Goal: Information Seeking & Learning: Find specific page/section

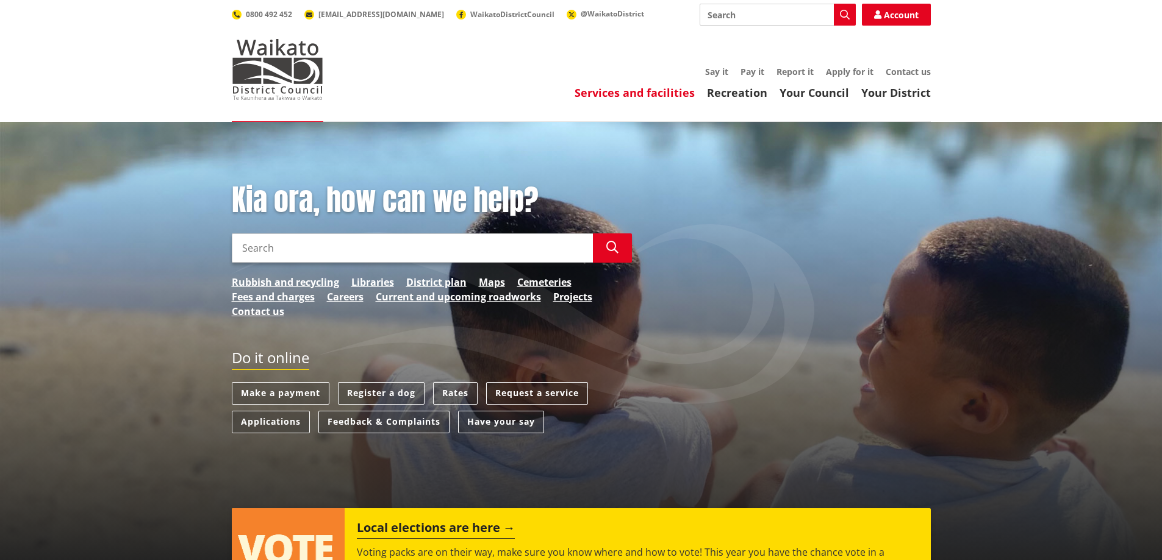
click at [652, 91] on link "Services and facilities" at bounding box center [634, 92] width 120 height 15
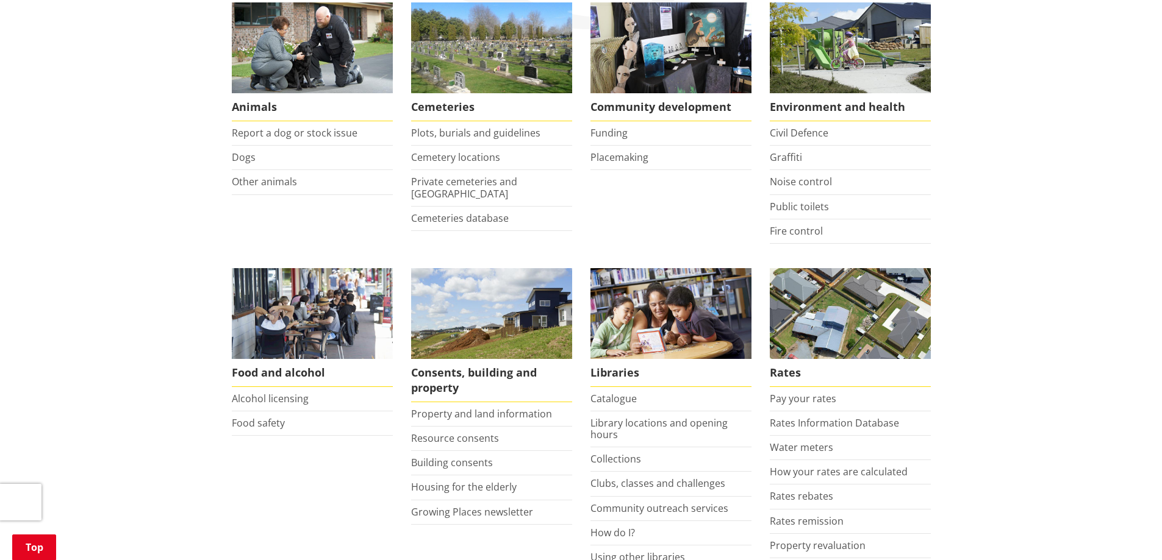
scroll to position [305, 0]
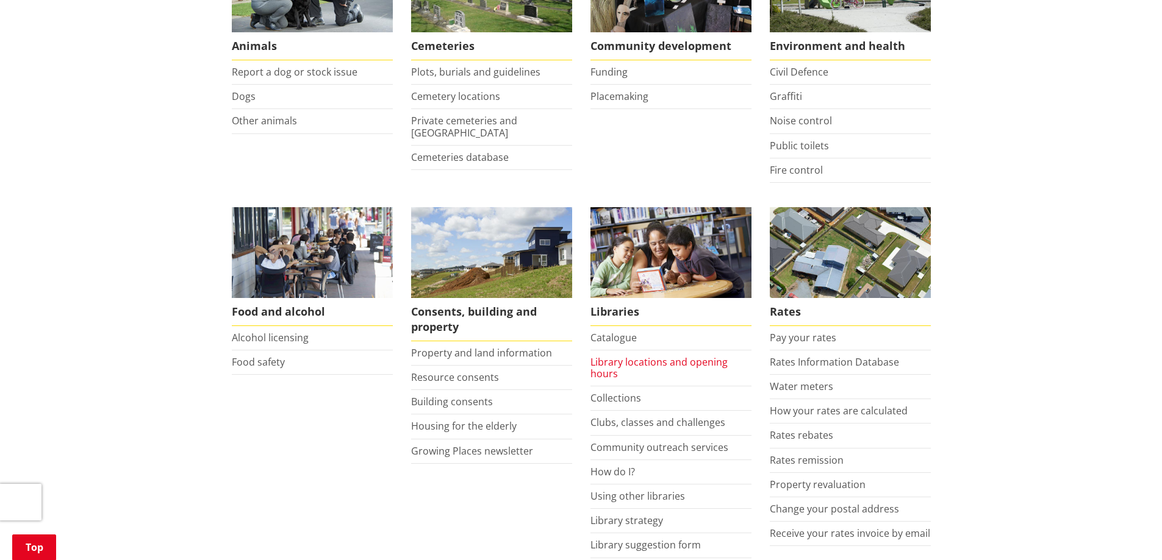
click at [632, 362] on link "Library locations and opening hours" at bounding box center [658, 368] width 137 height 25
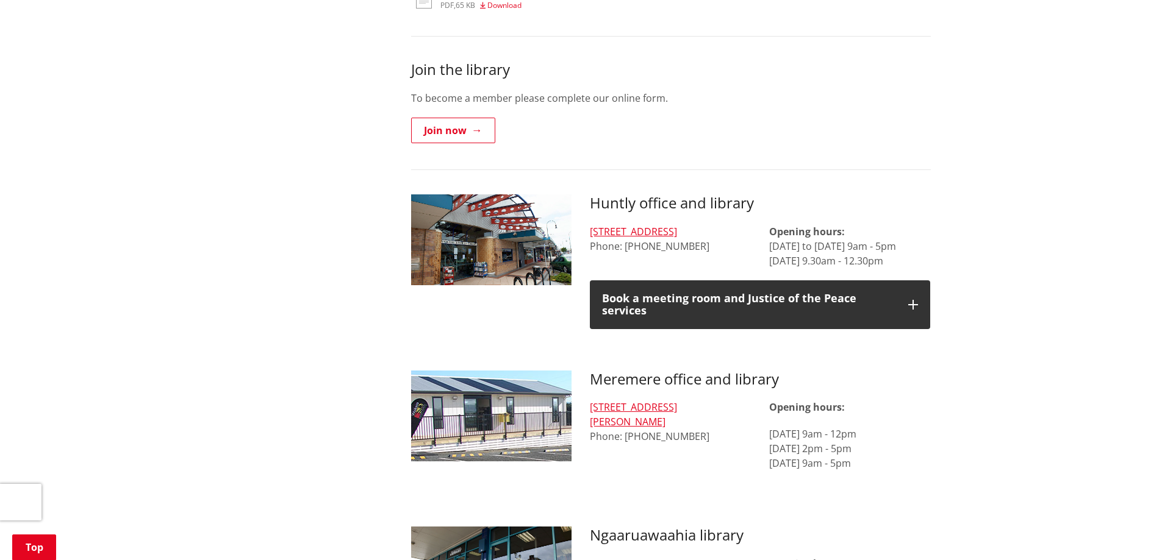
scroll to position [610, 0]
